Goal: Transaction & Acquisition: Purchase product/service

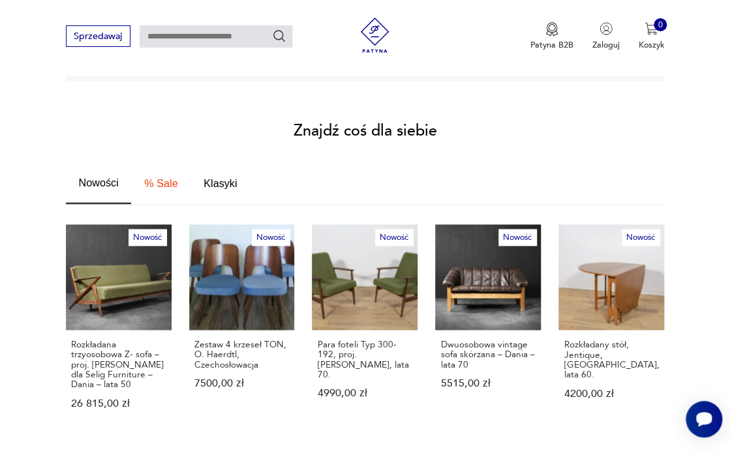
click at [581, 453] on p "Zobacz wszystkie produkty" at bounding box center [574, 457] width 145 height 8
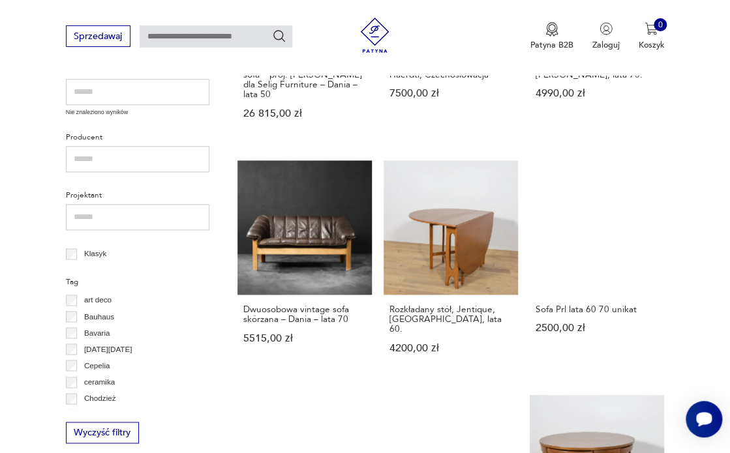
scroll to position [457, 0]
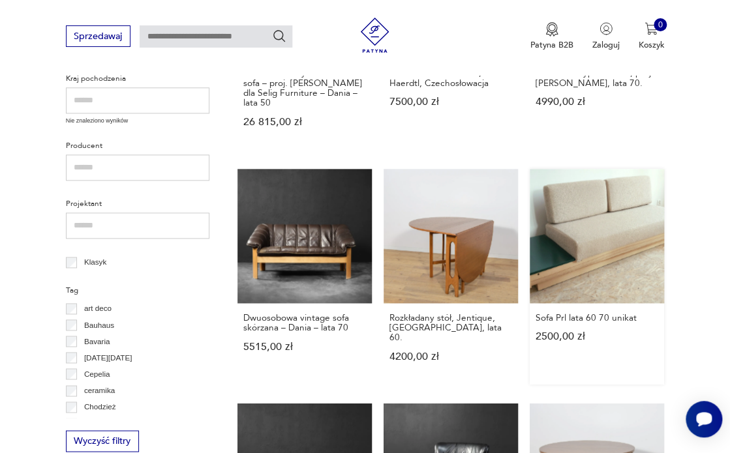
click at [588, 247] on link "Sofa Prl lata 60 70 unikat 2500,00 zł" at bounding box center [597, 277] width 134 height 216
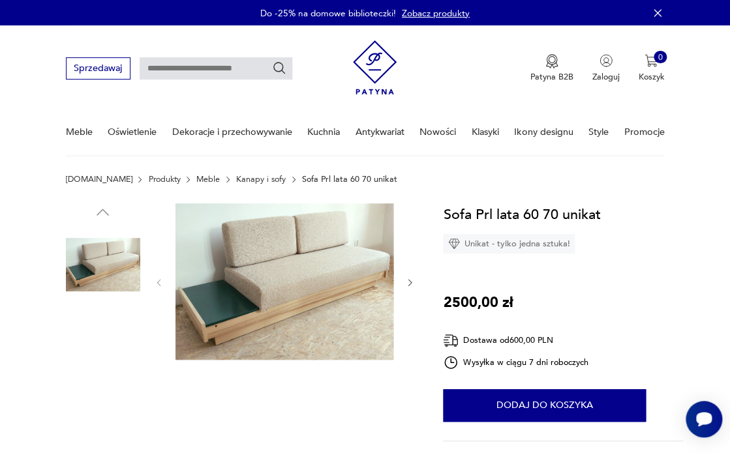
click at [106, 429] on img at bounding box center [103, 431] width 74 height 74
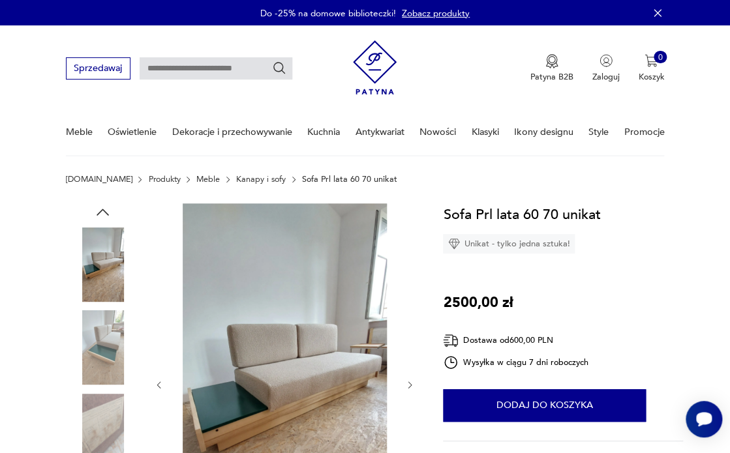
click at [299, 349] on img at bounding box center [285, 385] width 218 height 363
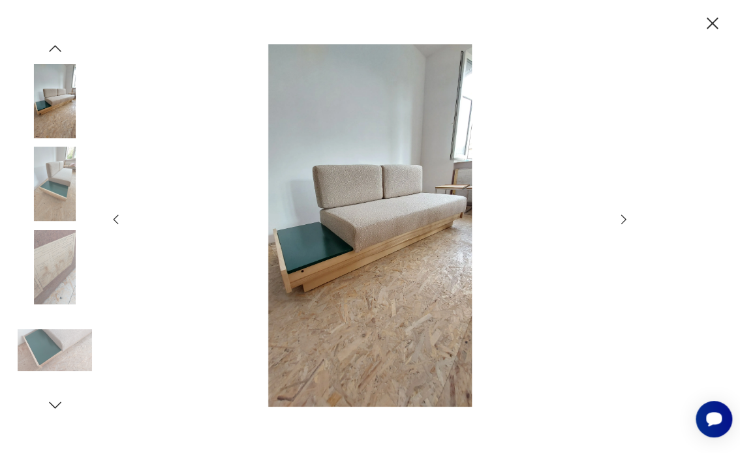
click at [624, 217] on icon "button" at bounding box center [623, 220] width 5 height 10
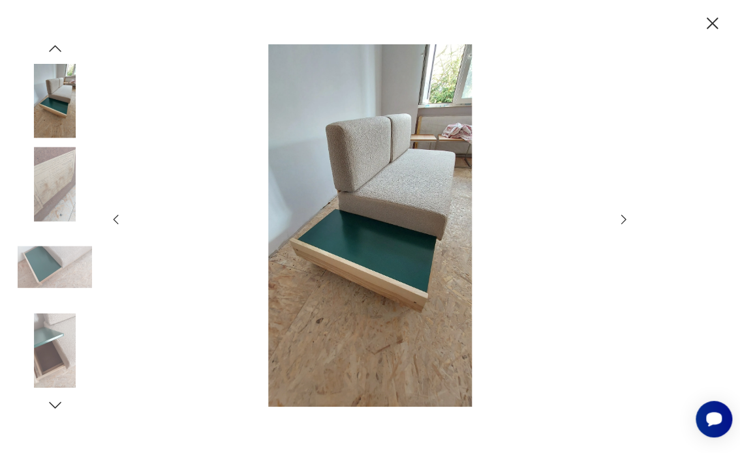
click at [624, 217] on icon "button" at bounding box center [623, 220] width 5 height 10
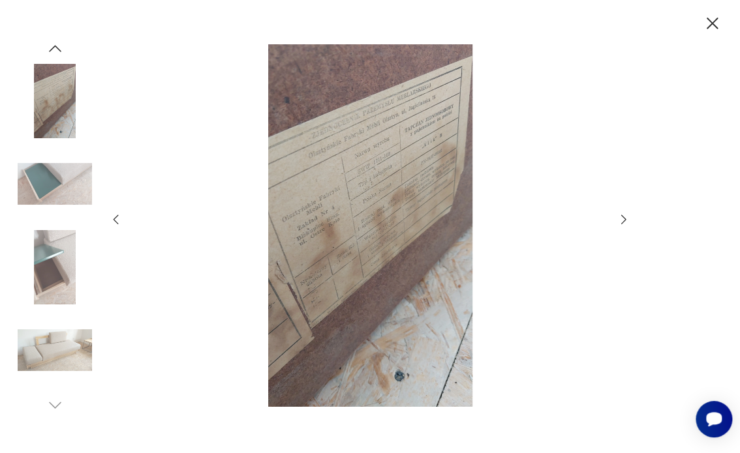
click at [624, 217] on icon "button" at bounding box center [623, 220] width 5 height 10
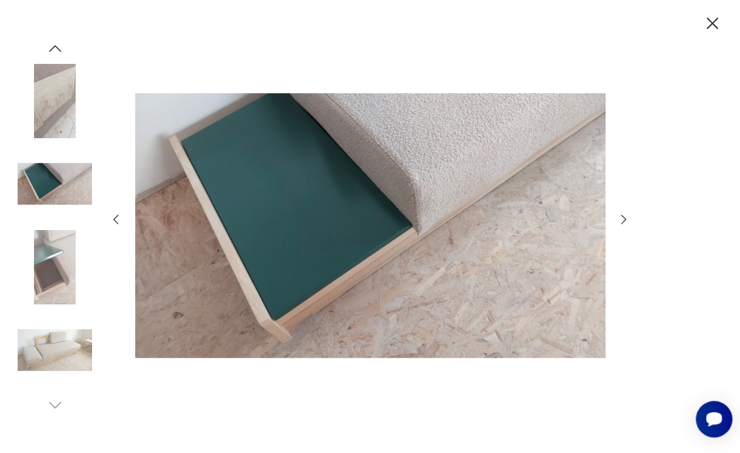
click at [624, 217] on icon "button" at bounding box center [623, 220] width 5 height 10
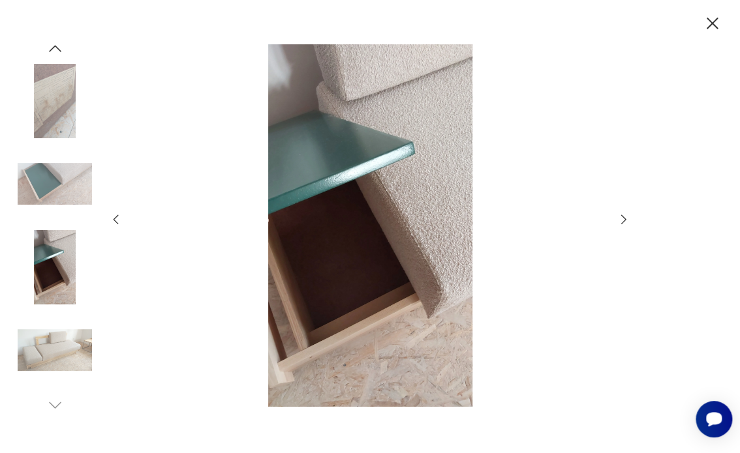
click at [624, 218] on icon "button" at bounding box center [623, 220] width 5 height 10
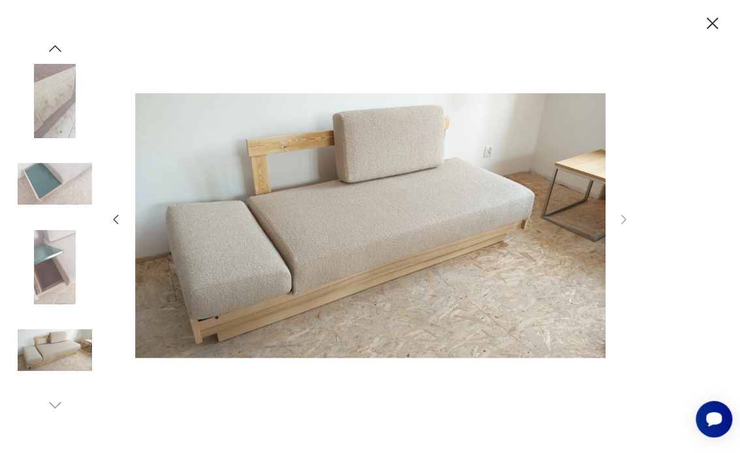
click at [714, 25] on icon "button" at bounding box center [712, 23] width 21 height 21
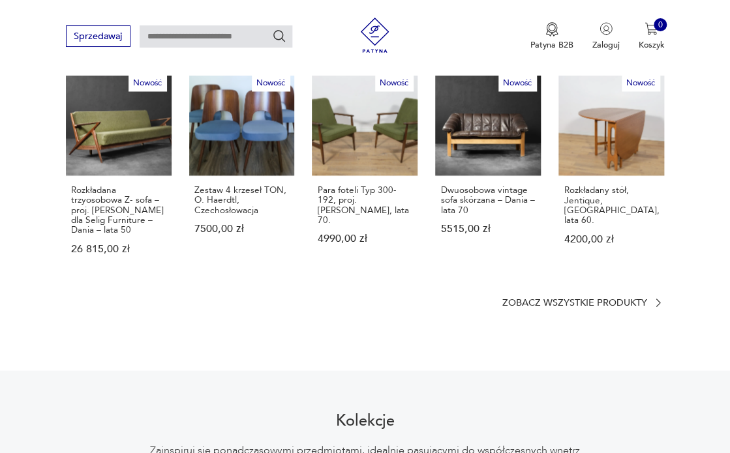
scroll to position [801, 0]
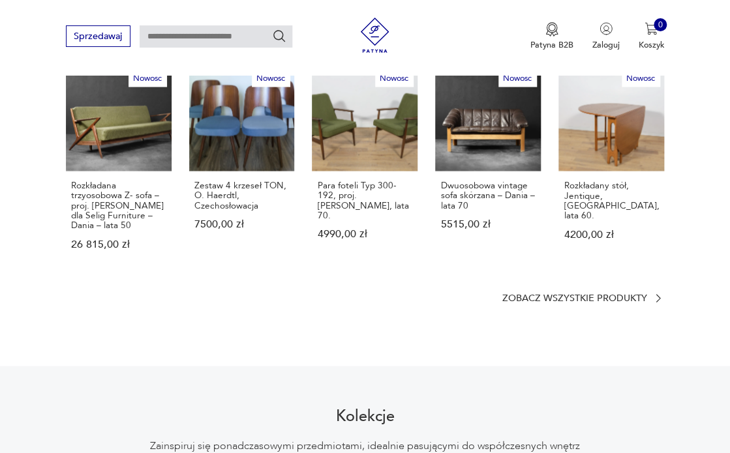
click at [610, 294] on p "Zobacz wszystkie produkty" at bounding box center [574, 298] width 145 height 8
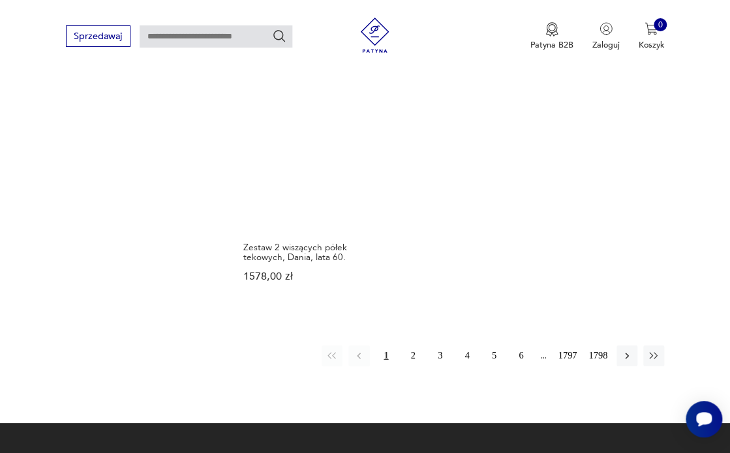
scroll to position [1562, 0]
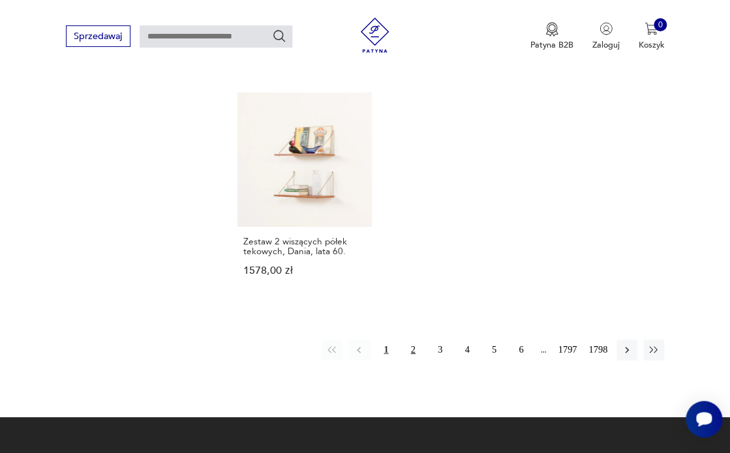
click at [413, 340] on button "2" at bounding box center [413, 350] width 21 height 21
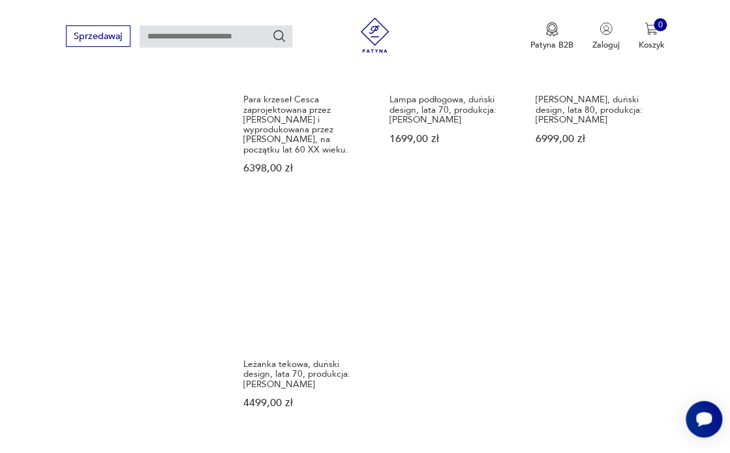
scroll to position [1497, 0]
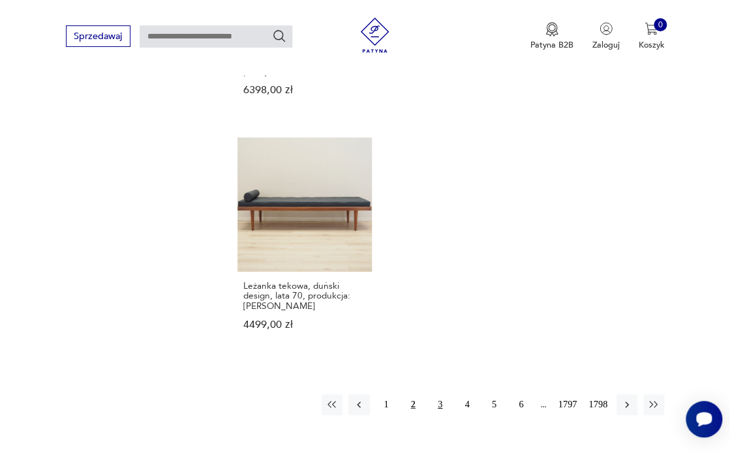
click at [438, 395] on button "3" at bounding box center [439, 405] width 21 height 21
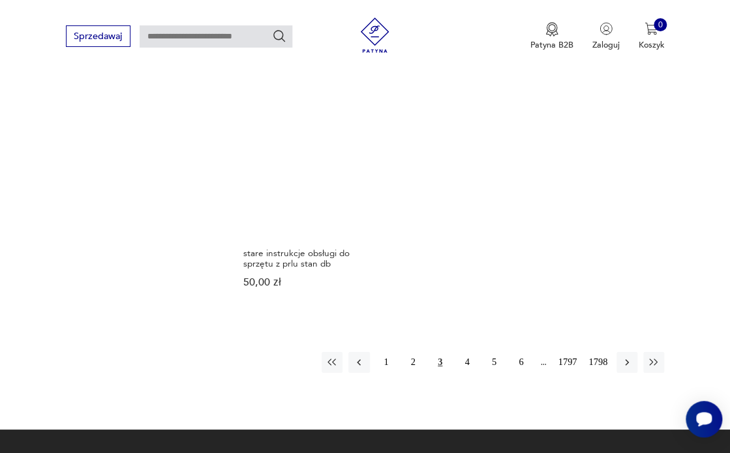
scroll to position [1482, 0]
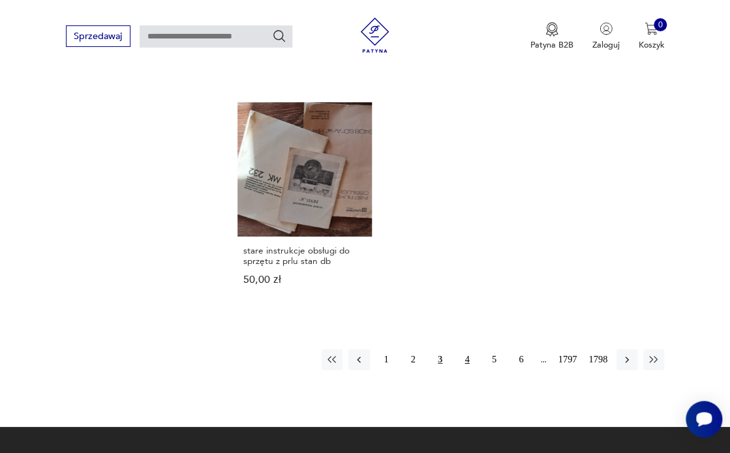
click at [468, 352] on button "4" at bounding box center [467, 360] width 21 height 21
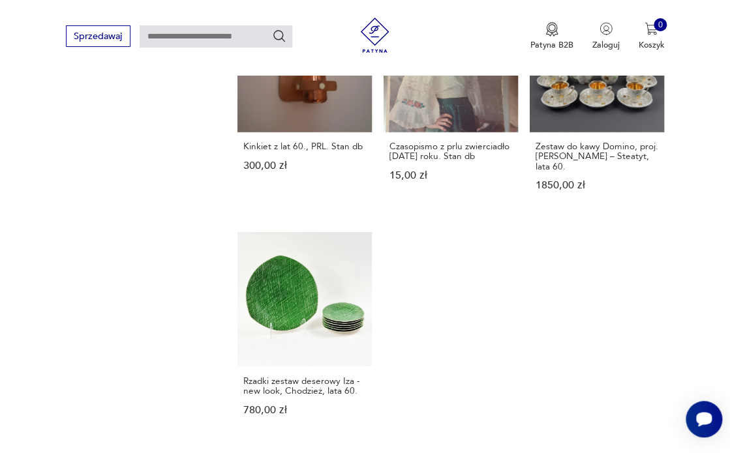
scroll to position [1424, 0]
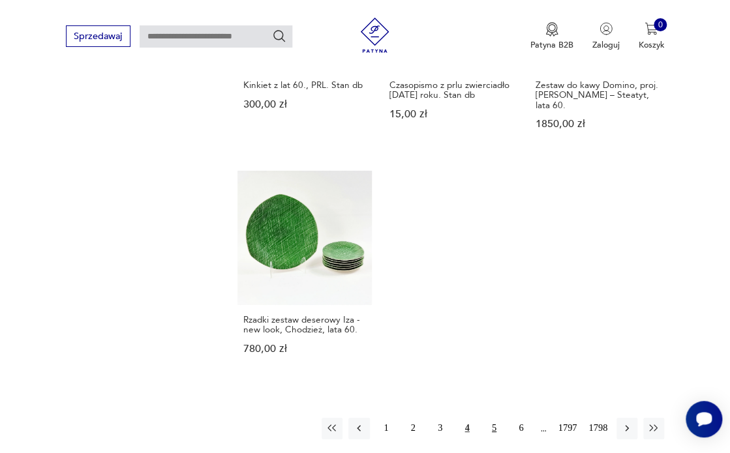
click at [493, 418] on button "5" at bounding box center [493, 428] width 21 height 21
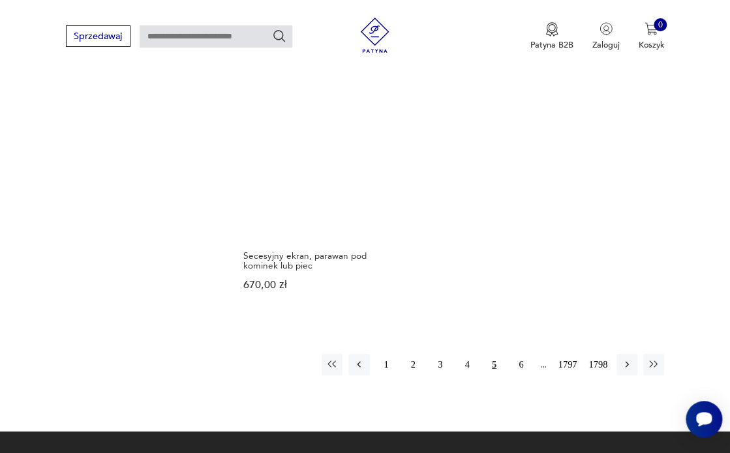
scroll to position [1460, 0]
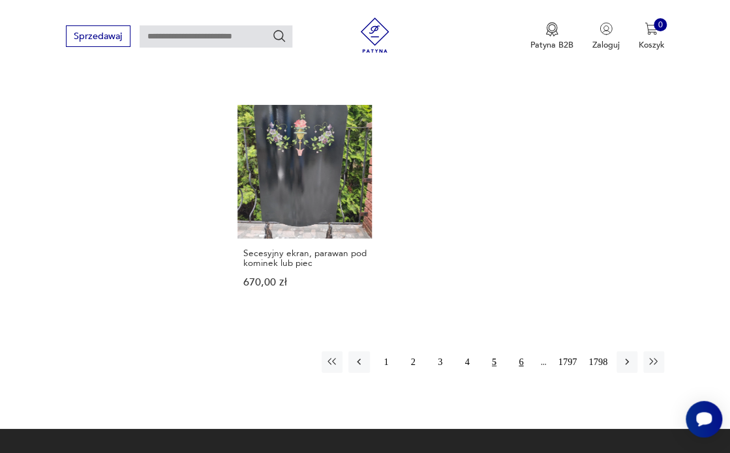
click at [522, 352] on button "6" at bounding box center [521, 362] width 21 height 21
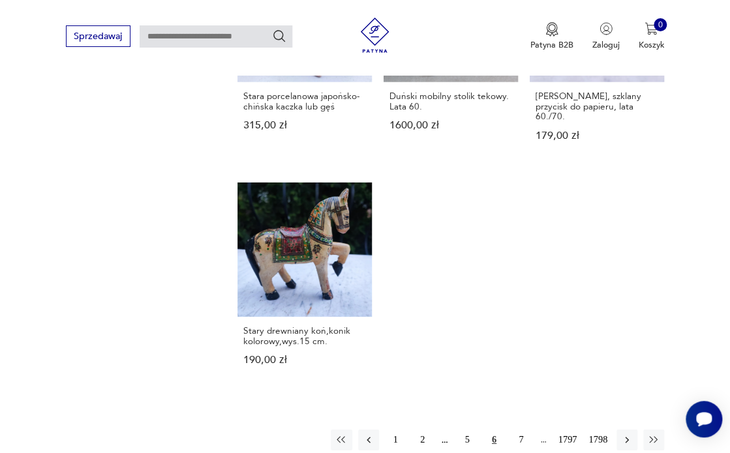
scroll to position [1415, 0]
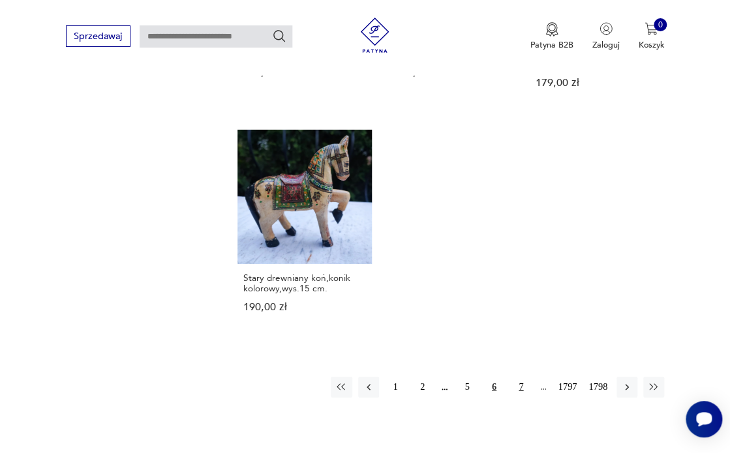
click at [520, 377] on button "7" at bounding box center [521, 387] width 21 height 21
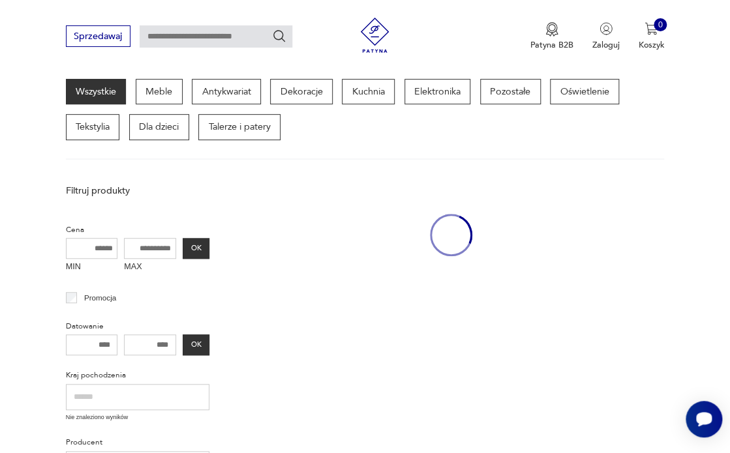
scroll to position [142, 0]
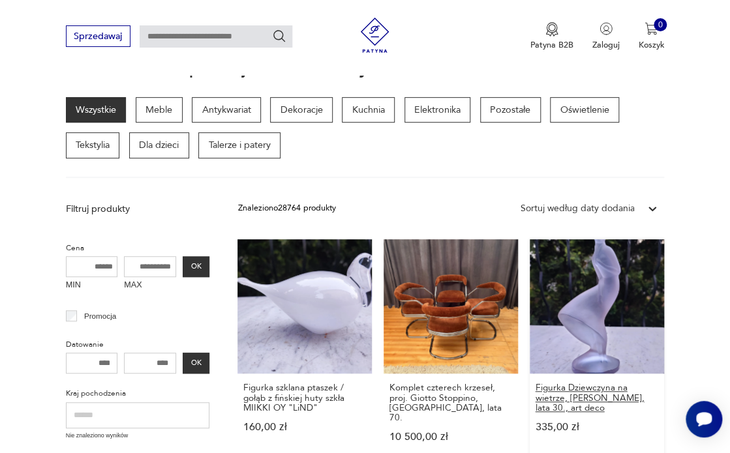
click at [590, 394] on h3 "Figurka Dziewczyna na wietrze, Kurt Schlevogt, lata 30., art deco" at bounding box center [597, 398] width 124 height 30
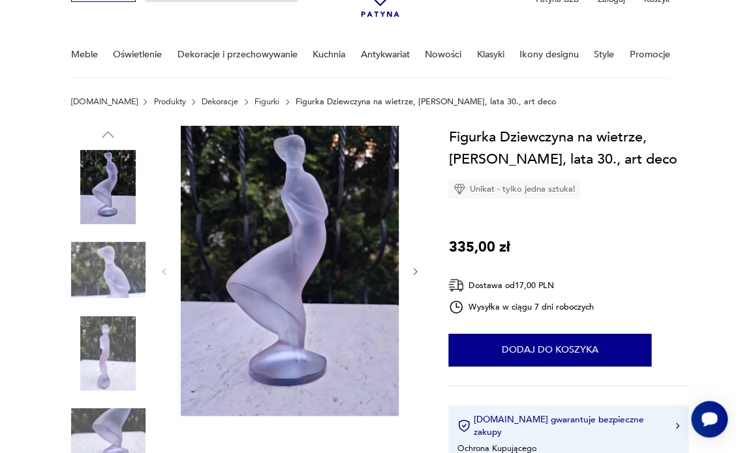
scroll to position [136, 0]
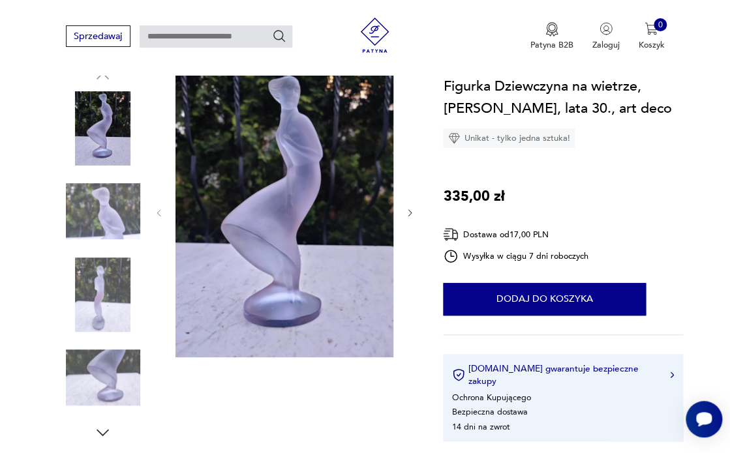
click at [295, 227] on img at bounding box center [285, 212] width 218 height 290
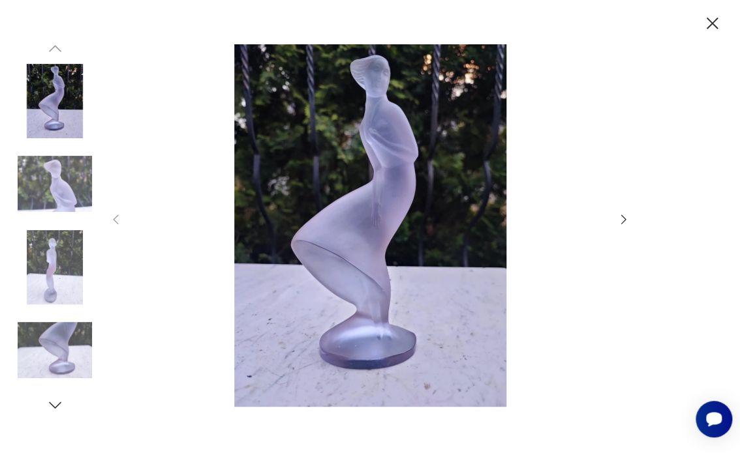
click at [55, 272] on img at bounding box center [55, 267] width 74 height 74
